Goal: Find specific fact: Find specific fact

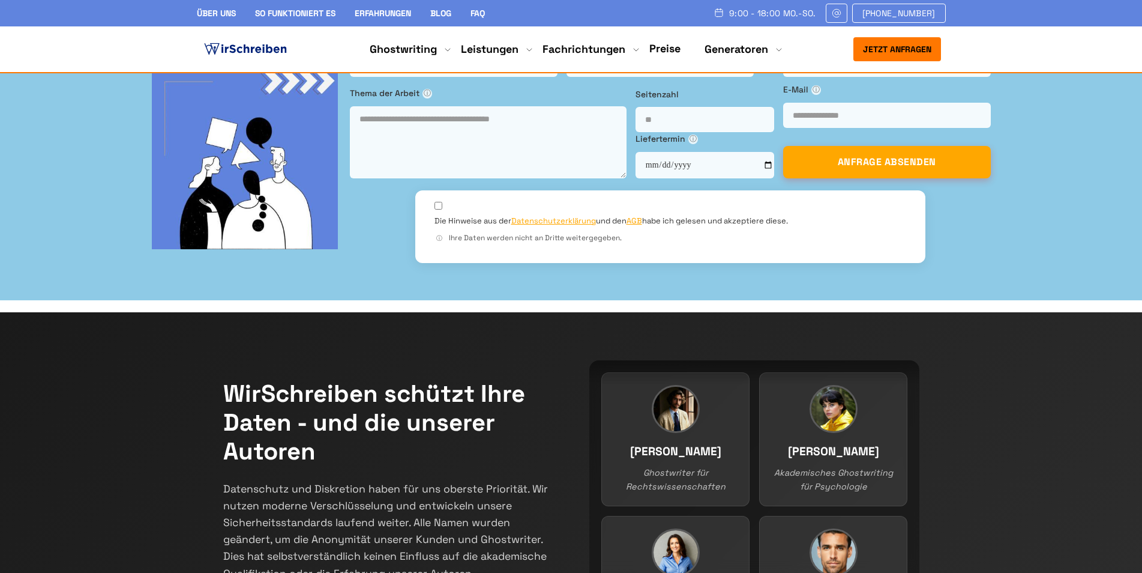
scroll to position [8779, 0]
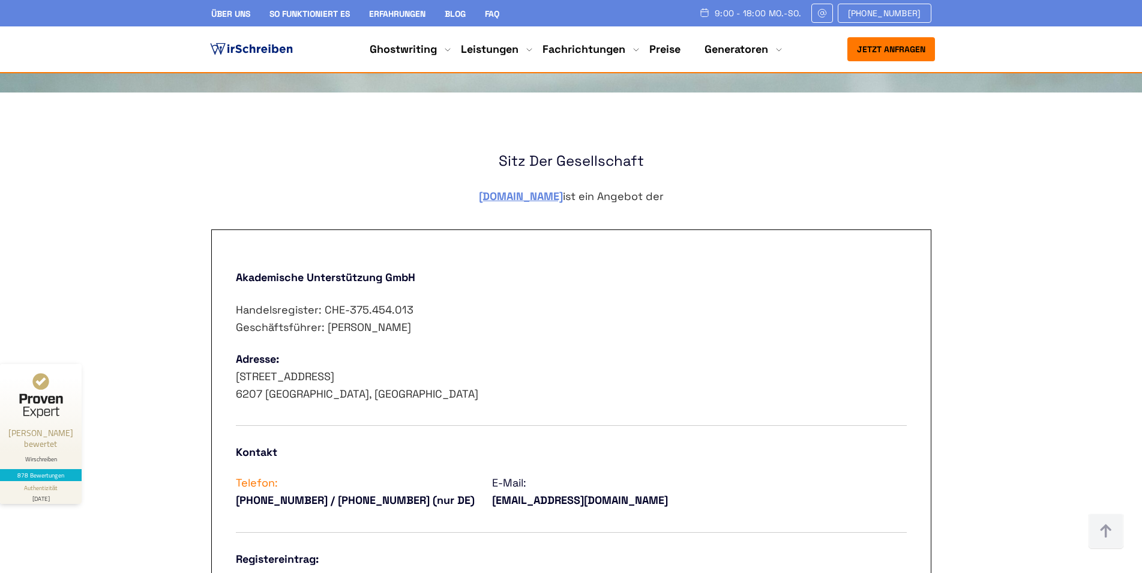
scroll to position [600, 0]
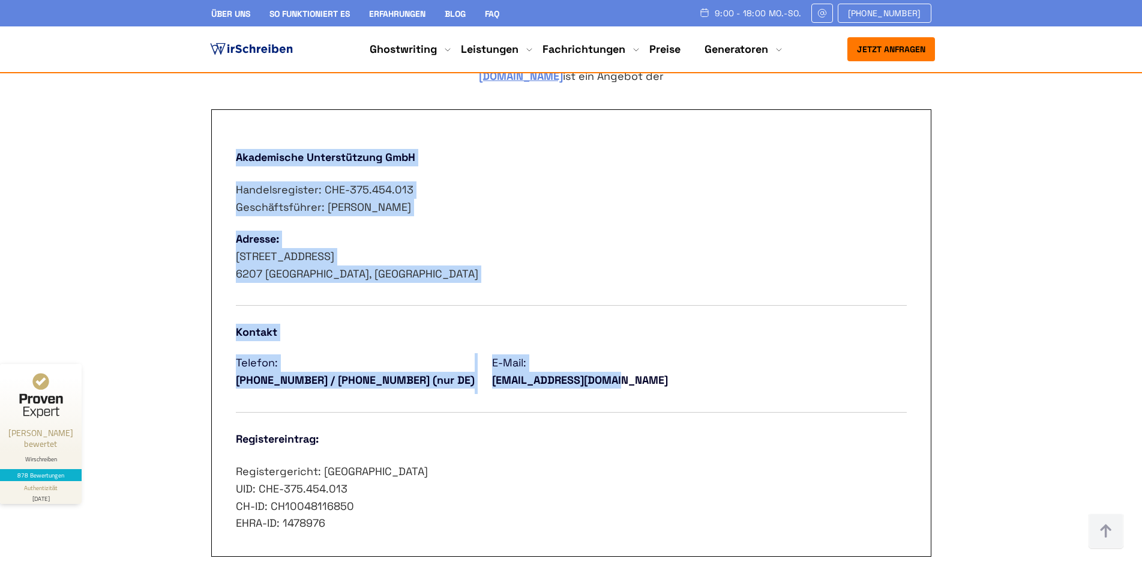
drag, startPoint x: 235, startPoint y: 152, endPoint x: 592, endPoint y: 377, distance: 422.6
click at [592, 377] on div "Akademische Unterstützung GmbH Handelsregister: CHE-375.454.013 Geschäftsführer…" at bounding box center [571, 332] width 720 height 447
copy div "Akademische Unterstützung GmbH Handelsregister: CHE-375.454.013 Geschäftsführer…"
